Goal: Complete application form

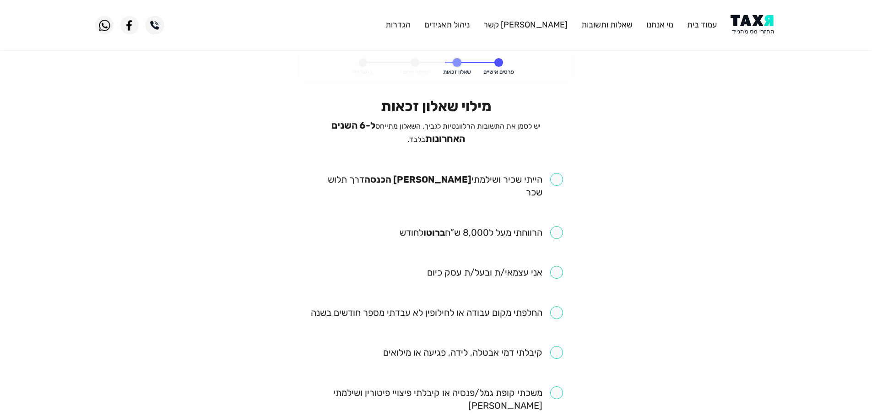
click at [557, 179] on input "checkbox" at bounding box center [436, 186] width 254 height 26
checkbox input "true"
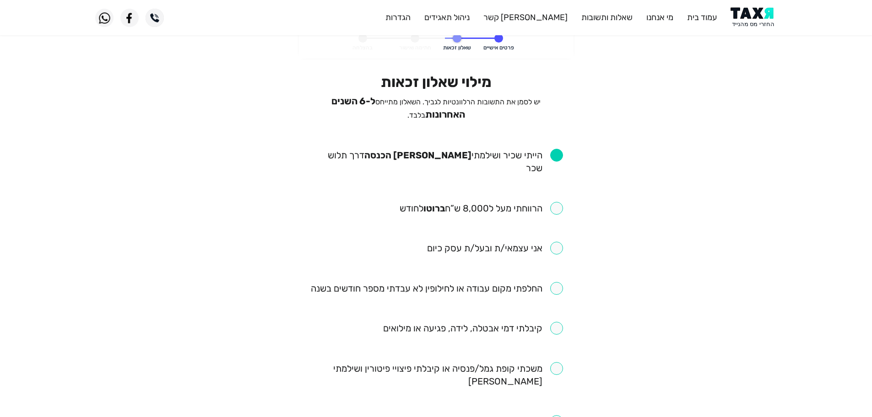
scroll to position [46, 0]
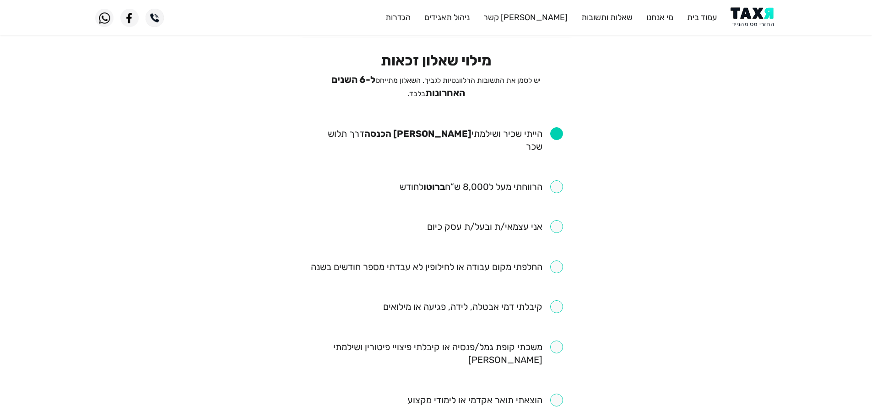
drag, startPoint x: 558, startPoint y: 168, endPoint x: 560, endPoint y: 163, distance: 5.4
click at [558, 180] on input "checkbox" at bounding box center [481, 186] width 163 height 13
checkbox input "true"
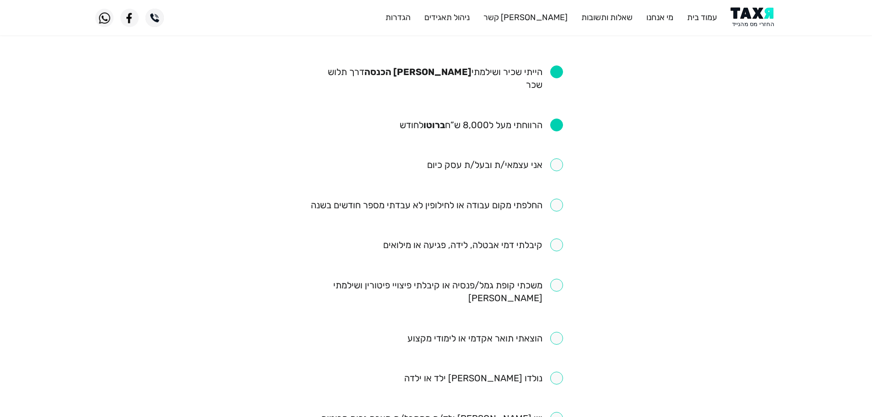
scroll to position [92, 0]
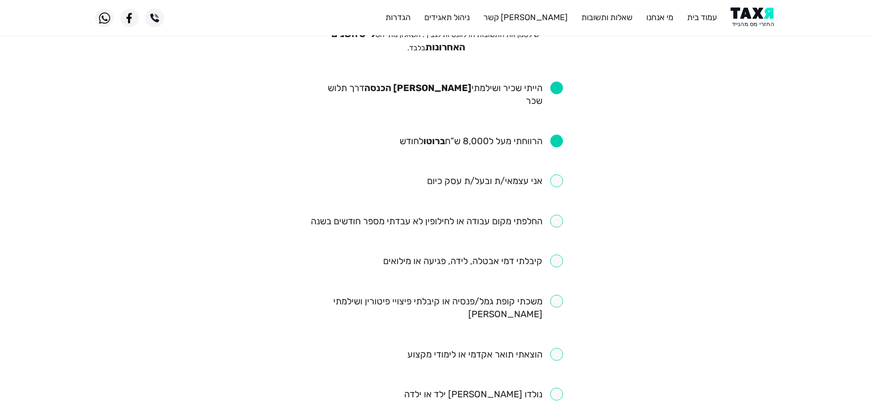
click at [556, 215] on input "checkbox" at bounding box center [437, 221] width 252 height 13
checkbox input "true"
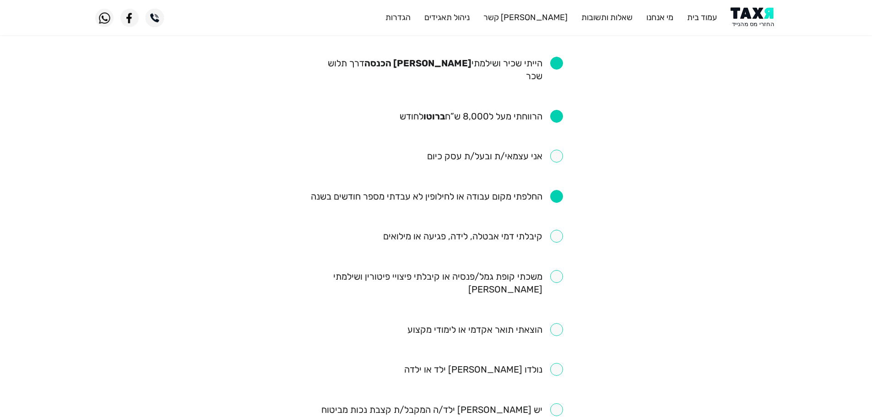
scroll to position [137, 0]
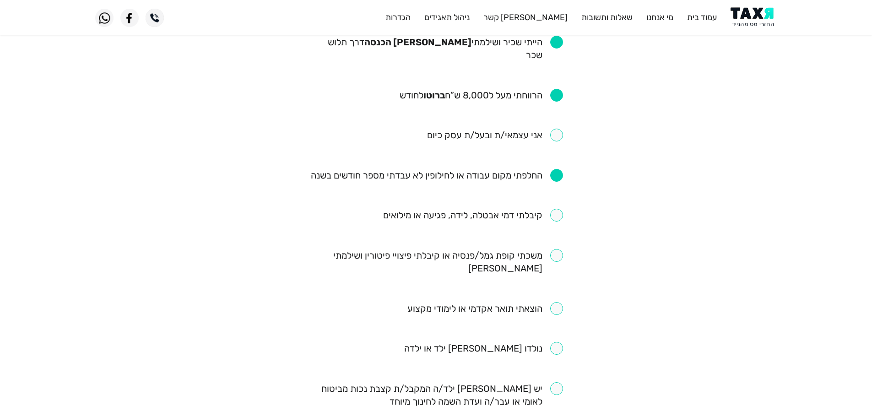
drag, startPoint x: 555, startPoint y: 236, endPoint x: 555, endPoint y: 230, distance: 6.0
click at [555, 230] on ul "הייתי שכיר ושילמתי מס הכנסה דרך תלוש שכר הרווחתי מעל ל8,000 ש”ח ברוטו לחודש אני…" at bounding box center [436, 355] width 254 height 639
click at [559, 183] on ul "הייתי שכיר ושילמתי מס הכנסה דרך תלוש שכר הרווחתי מעל ל8,000 ש”ח ברוטו לחודש אני…" at bounding box center [436, 355] width 254 height 639
click at [560, 209] on input "checkbox" at bounding box center [473, 215] width 180 height 13
checkbox input "true"
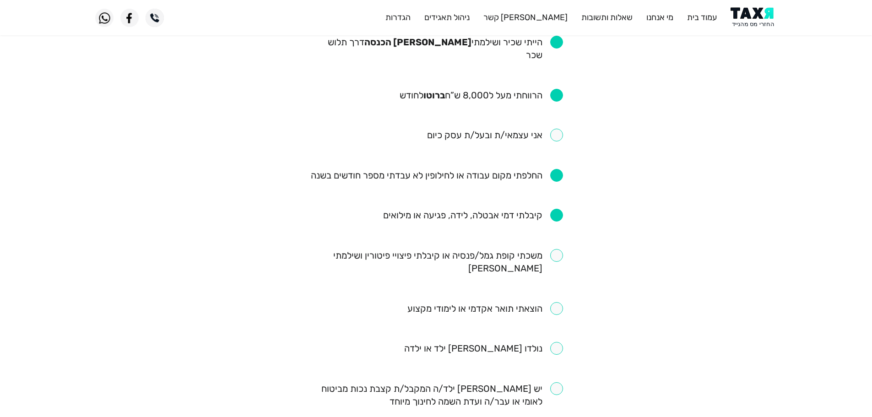
click at [557, 249] on input "checkbox" at bounding box center [436, 262] width 254 height 26
checkbox input "true"
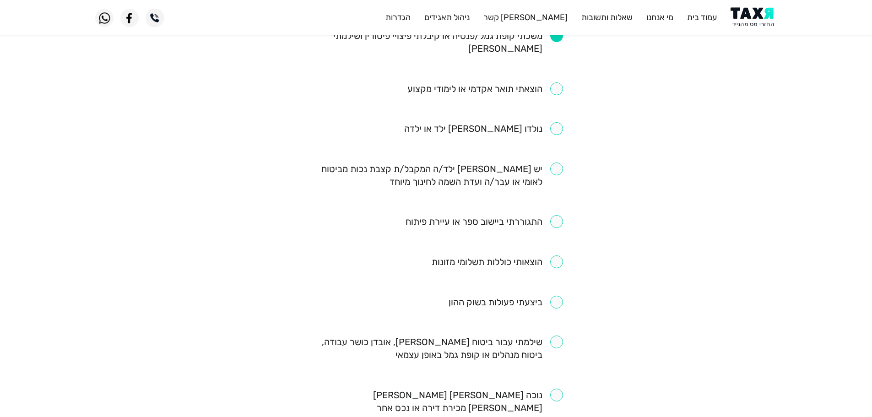
scroll to position [458, 0]
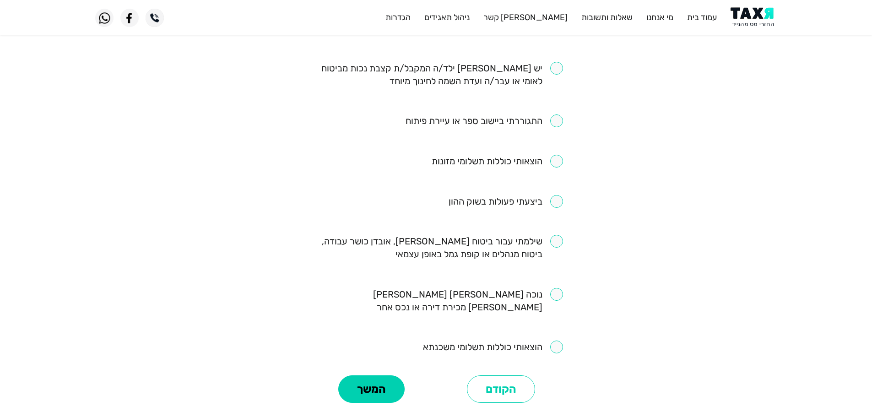
click at [557, 235] on input "checkbox" at bounding box center [436, 248] width 254 height 26
checkbox input "true"
click at [372, 375] on button "המשך" at bounding box center [371, 388] width 66 height 27
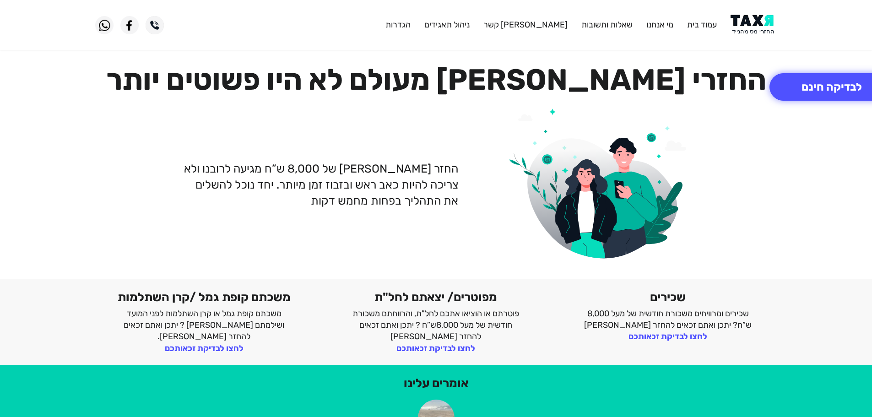
click at [753, 26] on img at bounding box center [754, 25] width 46 height 21
drag, startPoint x: 760, startPoint y: 22, endPoint x: 750, endPoint y: 8, distance: 16.7
click at [760, 22] on img at bounding box center [754, 25] width 46 height 21
drag, startPoint x: 766, startPoint y: 33, endPoint x: 763, endPoint y: 28, distance: 6.0
click at [766, 33] on img at bounding box center [754, 25] width 46 height 21
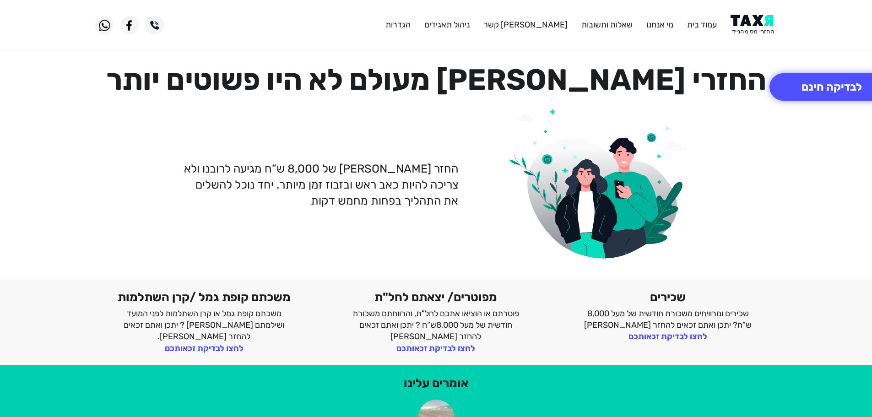
click at [758, 33] on img at bounding box center [754, 25] width 46 height 21
click at [808, 87] on button "לבדיקה חינם" at bounding box center [832, 86] width 125 height 27
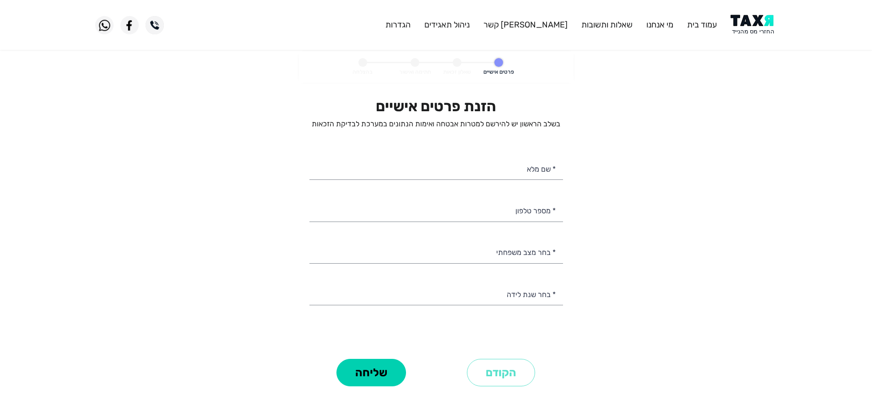
select select
click at [540, 219] on input "* מספר טלפון" at bounding box center [436, 209] width 254 height 23
drag, startPoint x: 0, startPoint y: 258, endPoint x: 0, endPoint y: 289, distance: 31.6
drag, startPoint x: 0, startPoint y: 289, endPoint x: 687, endPoint y: 81, distance: 718.1
click at [674, 81] on personal-details "פרטים אישיים שאלון זכאות חתימה ואישור בהצלחה הזנת פרטים אישיים בשלב הראשון יש ל…" at bounding box center [436, 232] width 872 height 363
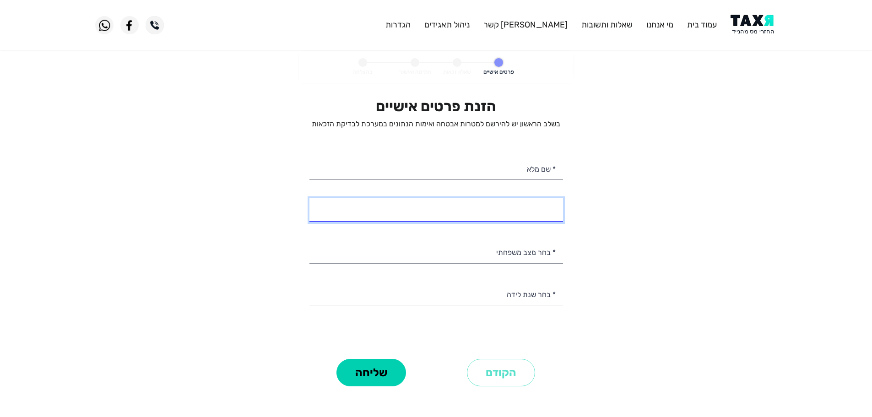
click at [526, 210] on input "* מספר טלפון" at bounding box center [436, 209] width 254 height 23
type input "052-3623325"
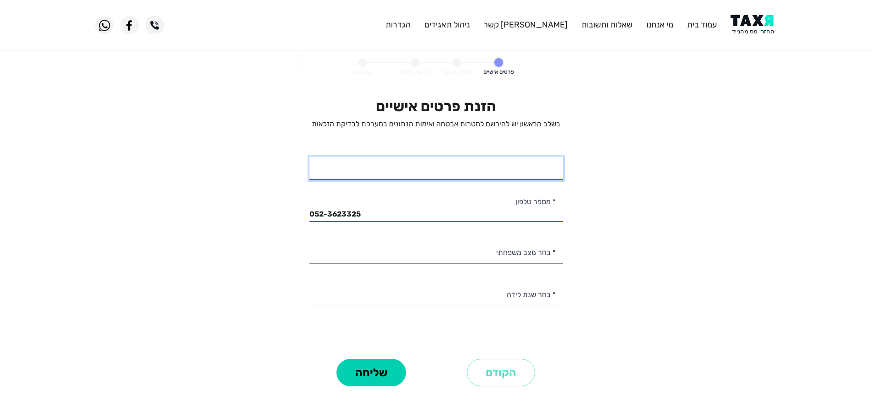
click at [505, 169] on input "* שם מלא" at bounding box center [436, 168] width 254 height 23
type input "דוד מור"
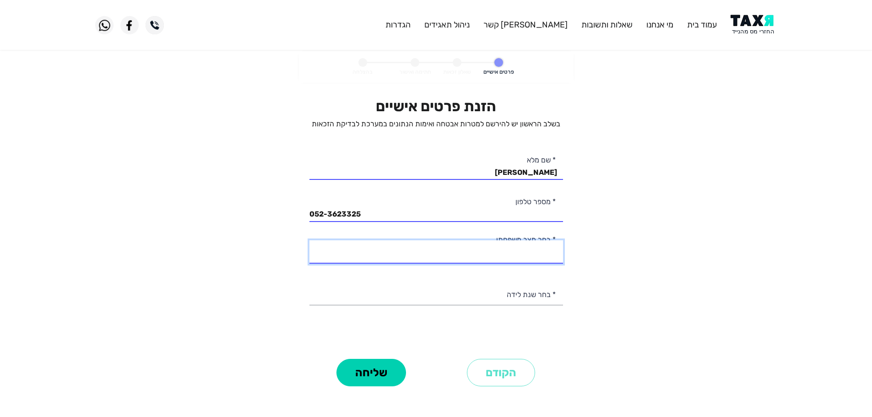
click at [528, 252] on select "רווק/ה נשוי/אה גרוש/ה אלמן/נה" at bounding box center [436, 251] width 254 height 23
select select "3: Divorced"
click at [309, 240] on select "רווק/ה נשוי/אה גרוש/ה אלמן/נה" at bounding box center [436, 251] width 254 height 23
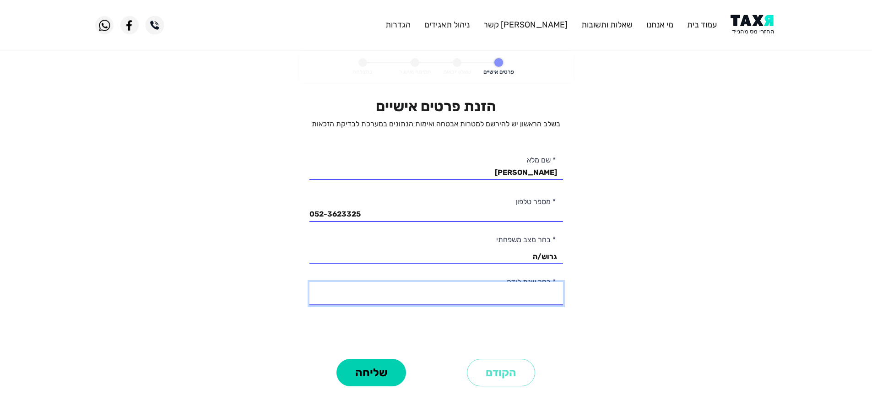
click at [537, 300] on select "2003 2002 2001 2000 1999 1998 1997 1996 1995 1994 1993 1992 1991 1990 1989 1988…" at bounding box center [436, 293] width 254 height 23
select select "47: 1957"
click at [309, 282] on select "2003 2002 2001 2000 1999 1998 1997 1996 1995 1994 1993 1992 1991 1990 1989 1988…" at bounding box center [436, 293] width 254 height 23
click at [387, 378] on button "שליחה" at bounding box center [371, 372] width 70 height 27
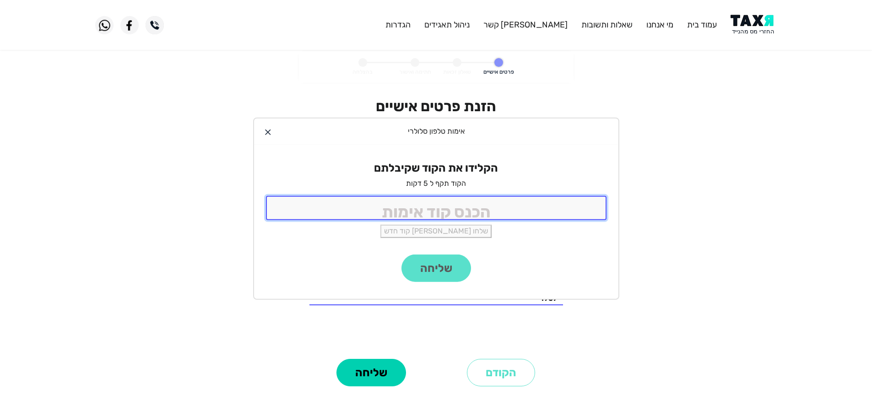
click at [433, 211] on input "tel" at bounding box center [436, 208] width 341 height 24
type input "9988"
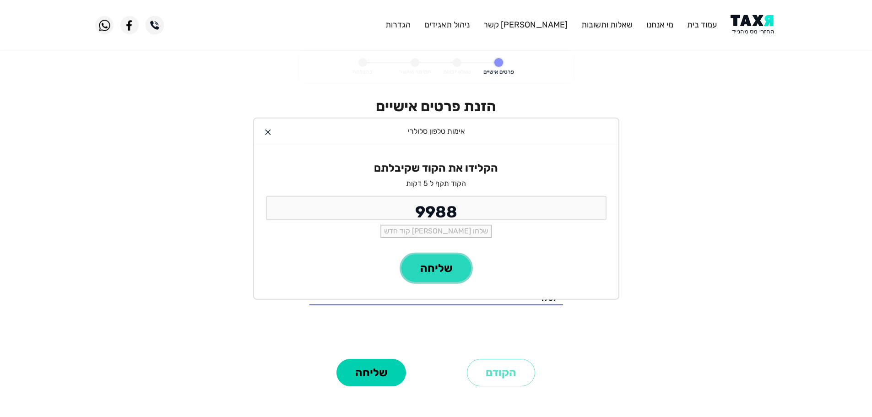
click at [429, 273] on button "שליחה" at bounding box center [436, 268] width 70 height 27
